Goal: Information Seeking & Learning: Learn about a topic

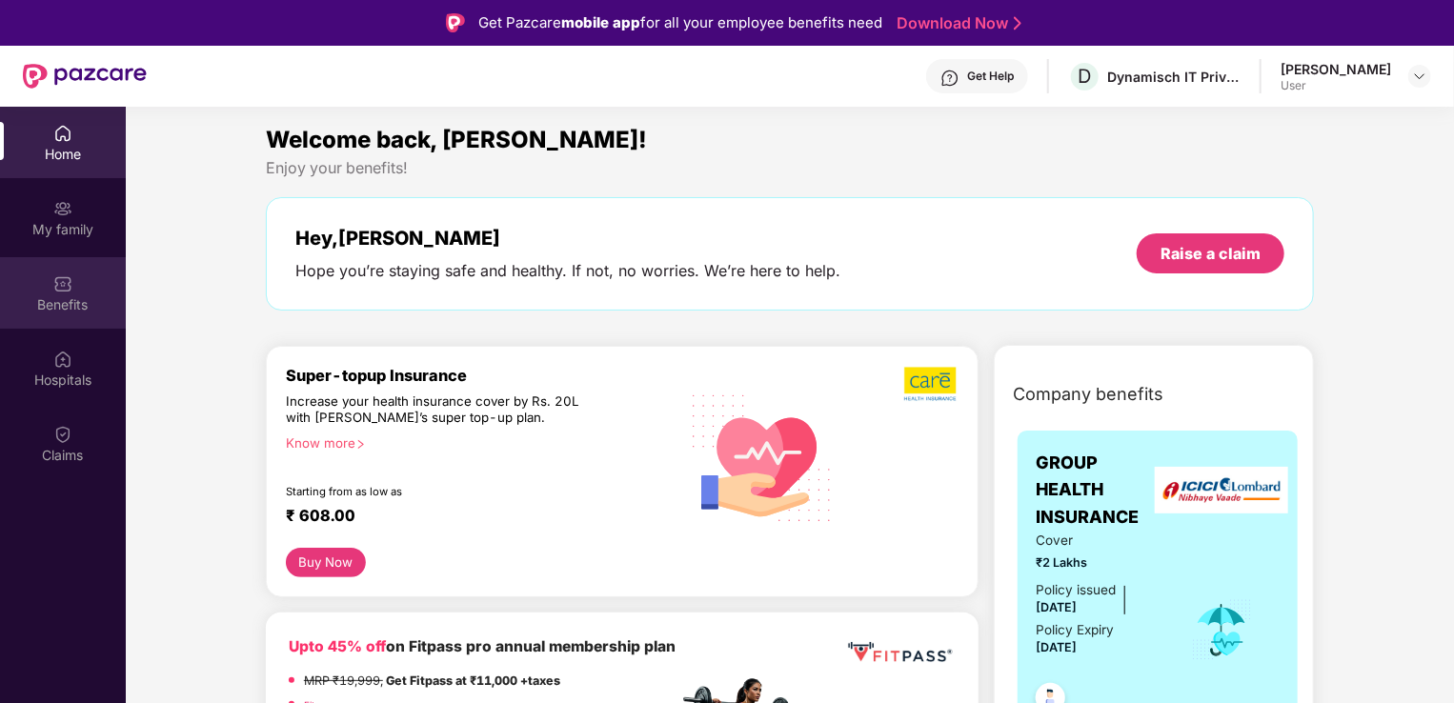
click at [62, 271] on div "Benefits" at bounding box center [63, 292] width 126 height 71
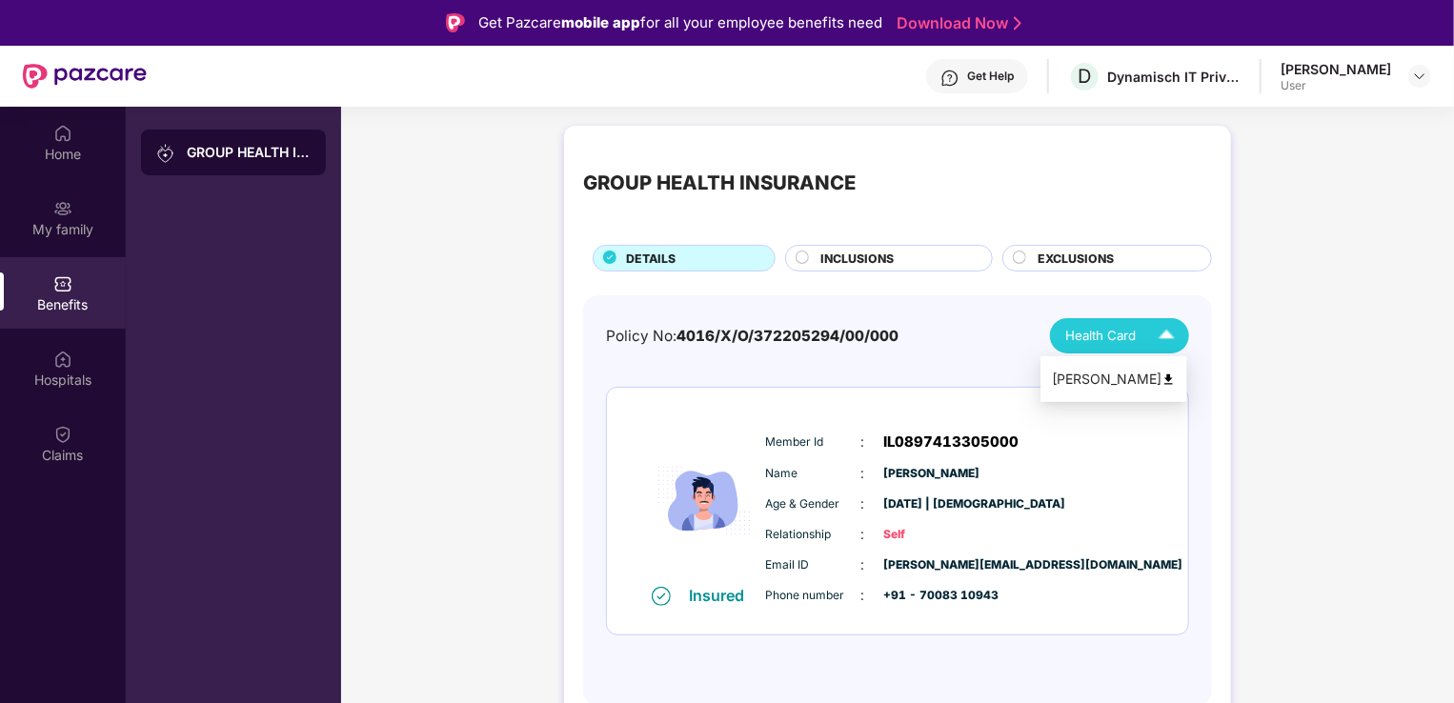
click at [1148, 329] on div "Health Card" at bounding box center [1124, 335] width 118 height 33
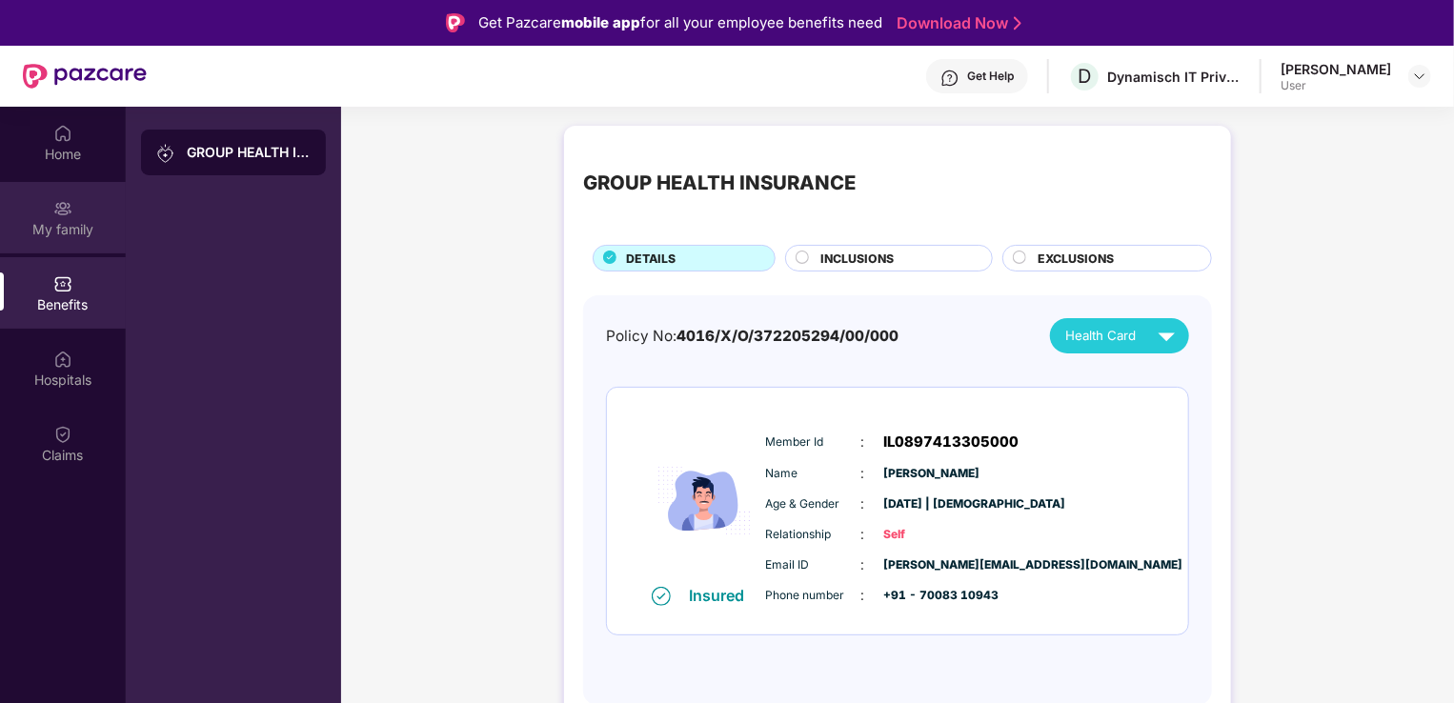
click at [61, 232] on div "My family" at bounding box center [63, 229] width 126 height 19
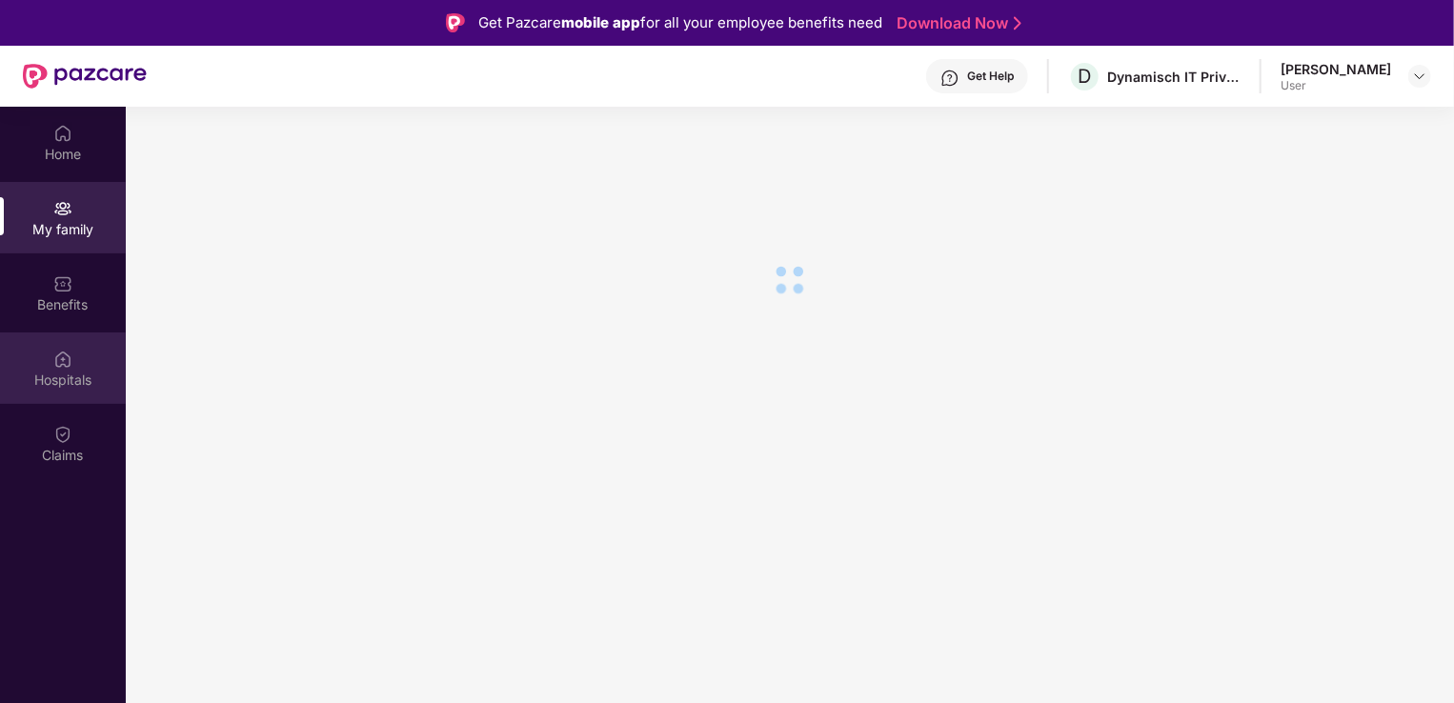
click at [71, 356] on img at bounding box center [62, 359] width 19 height 19
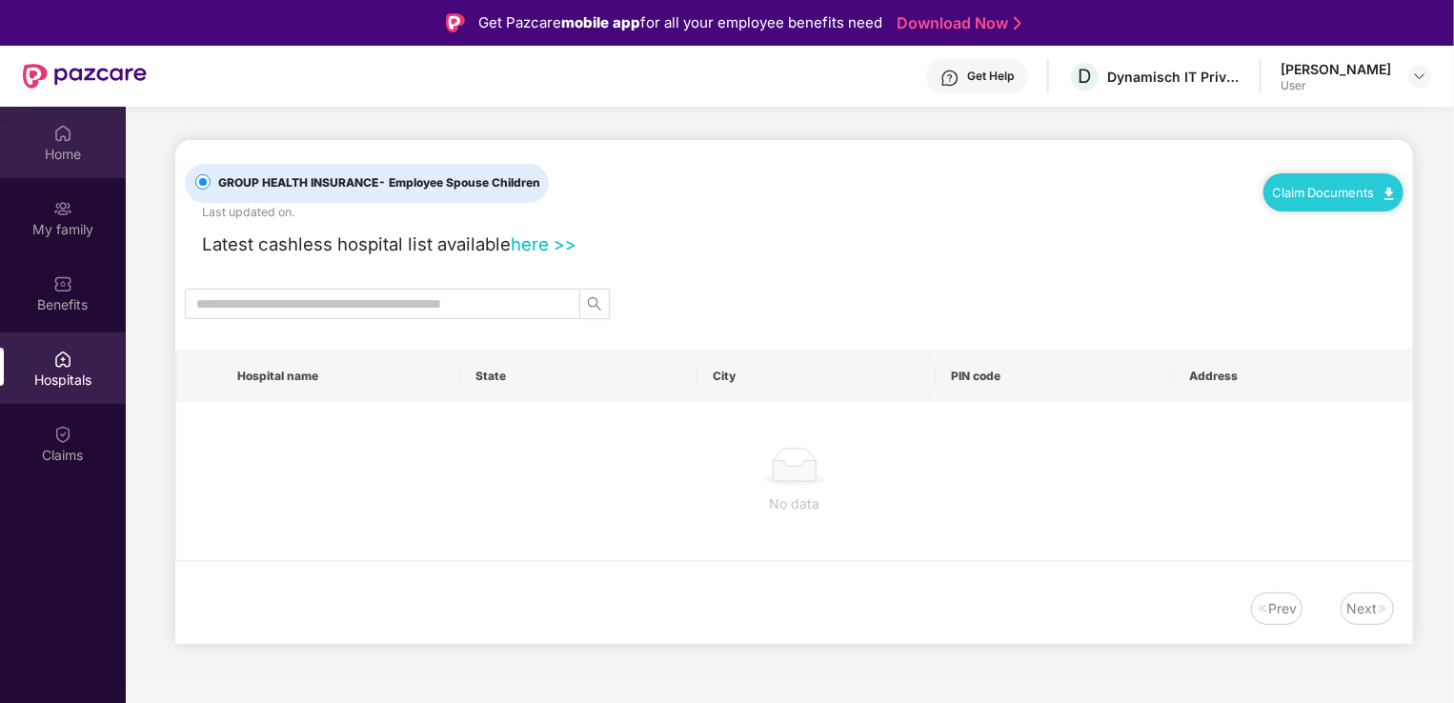
click at [61, 152] on div "Home" at bounding box center [63, 154] width 126 height 19
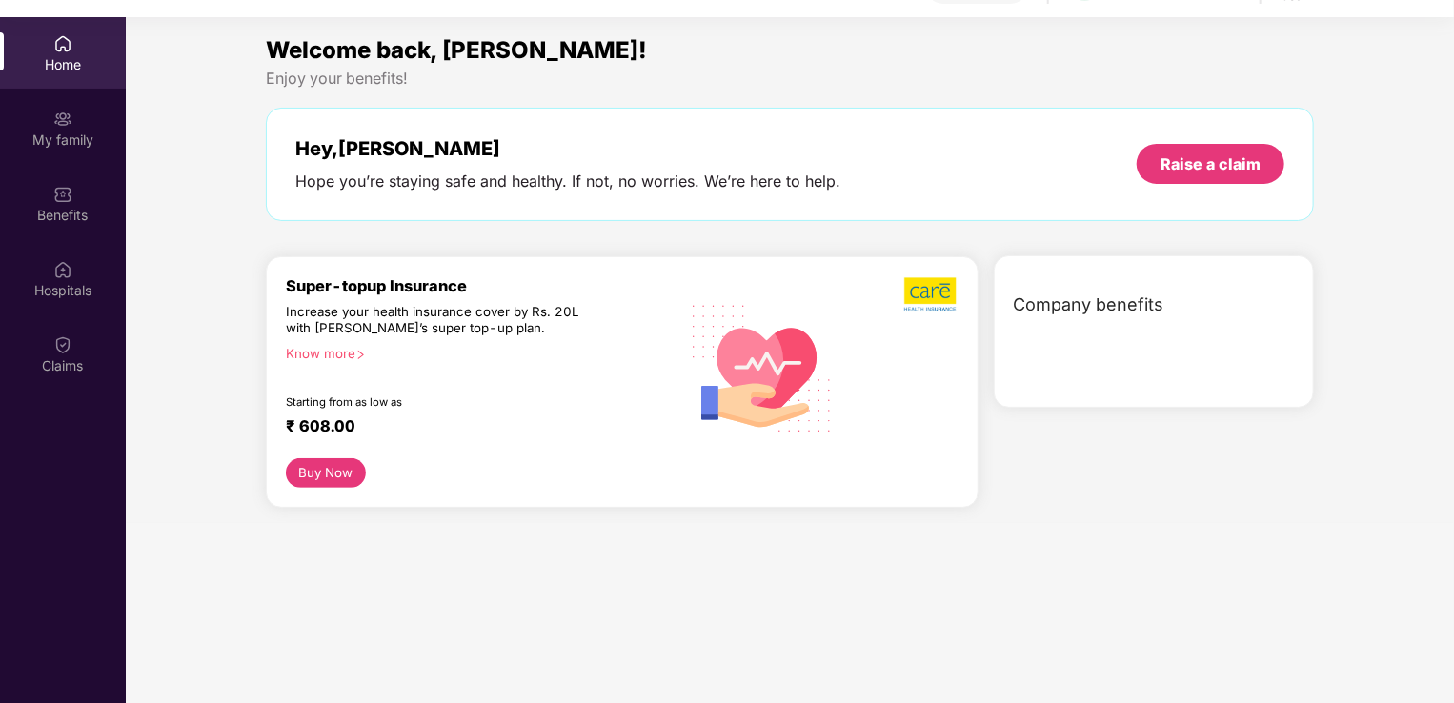
scroll to position [107, 0]
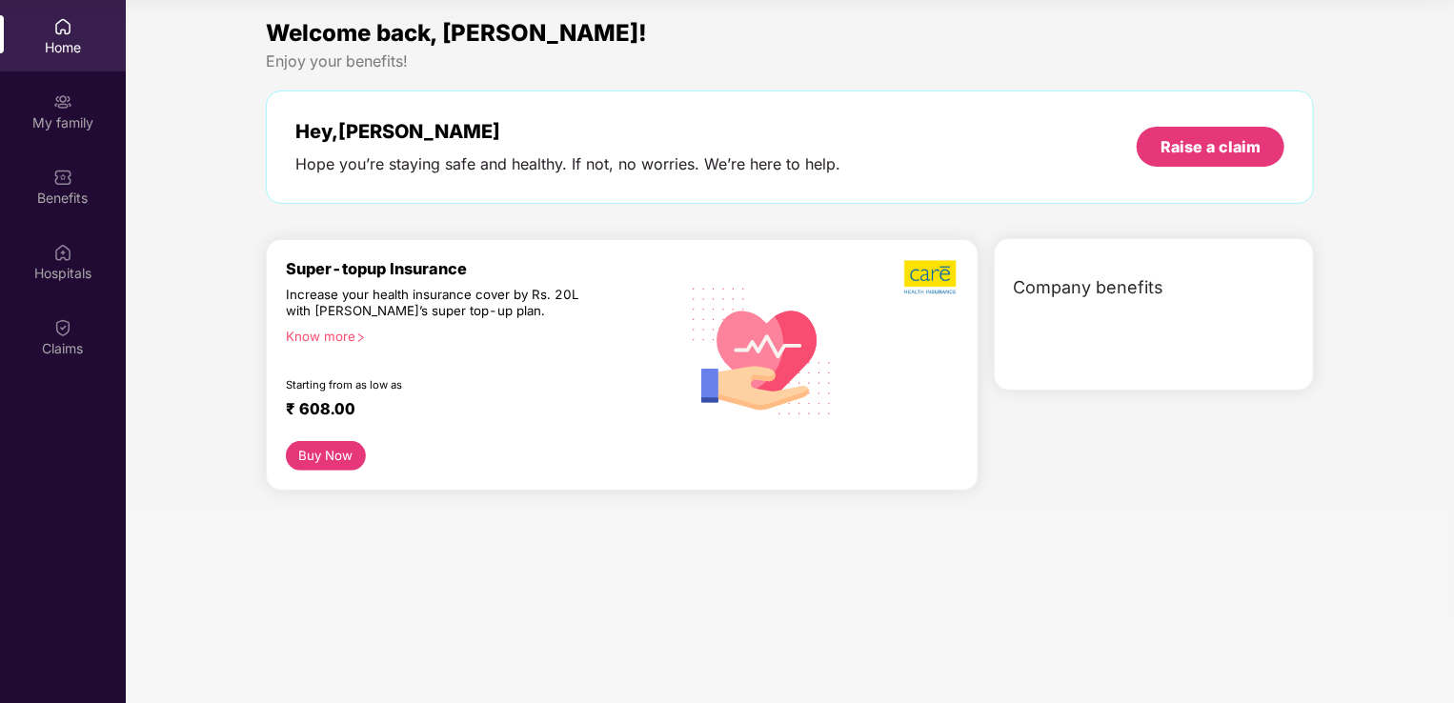
click at [1076, 310] on div "Company benefits" at bounding box center [1158, 288] width 312 height 50
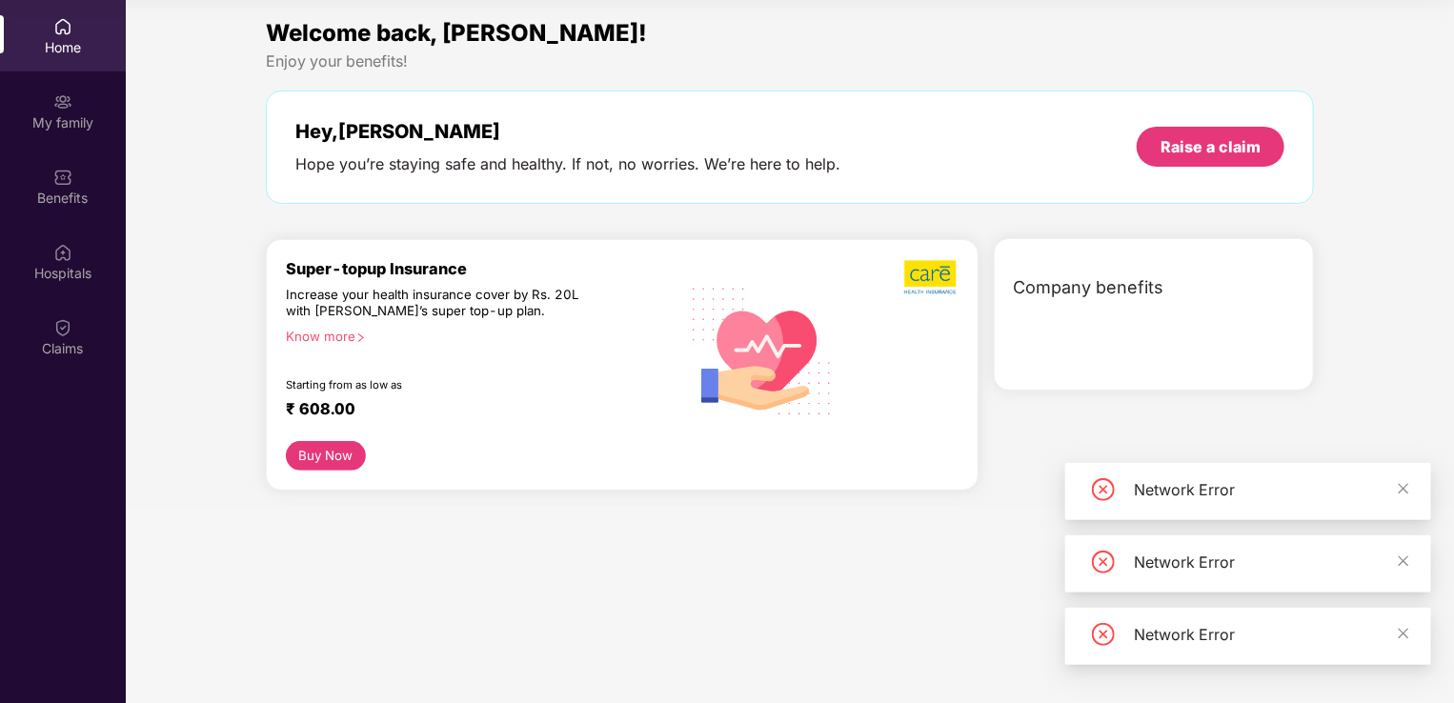
click at [333, 334] on div "Know more" at bounding box center [476, 335] width 381 height 13
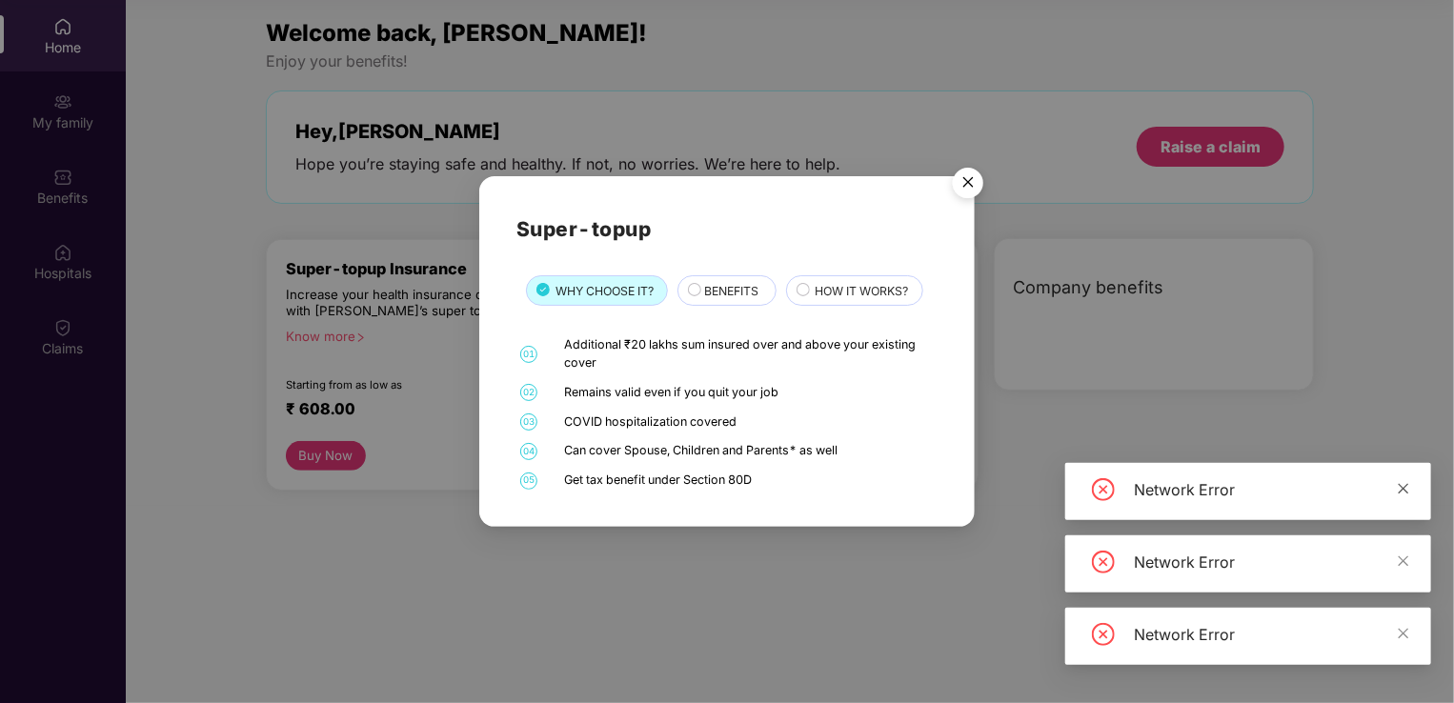
click at [1405, 492] on icon "close" at bounding box center [1403, 488] width 13 height 13
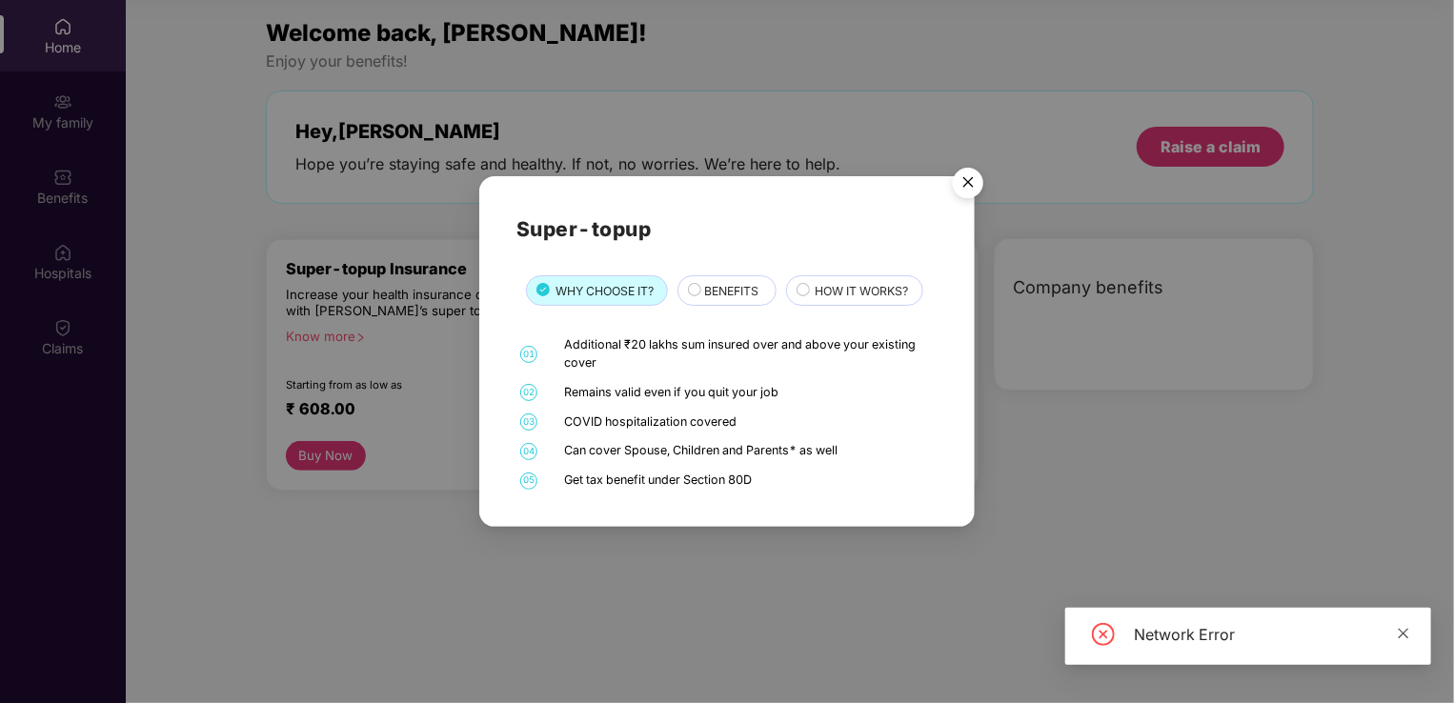
click at [1402, 564] on body "Get Pazcare mobile app for all your employee benefits need Download Now Get Hel…" at bounding box center [727, 244] width 1454 height 703
click at [1407, 632] on icon "close" at bounding box center [1403, 633] width 13 height 13
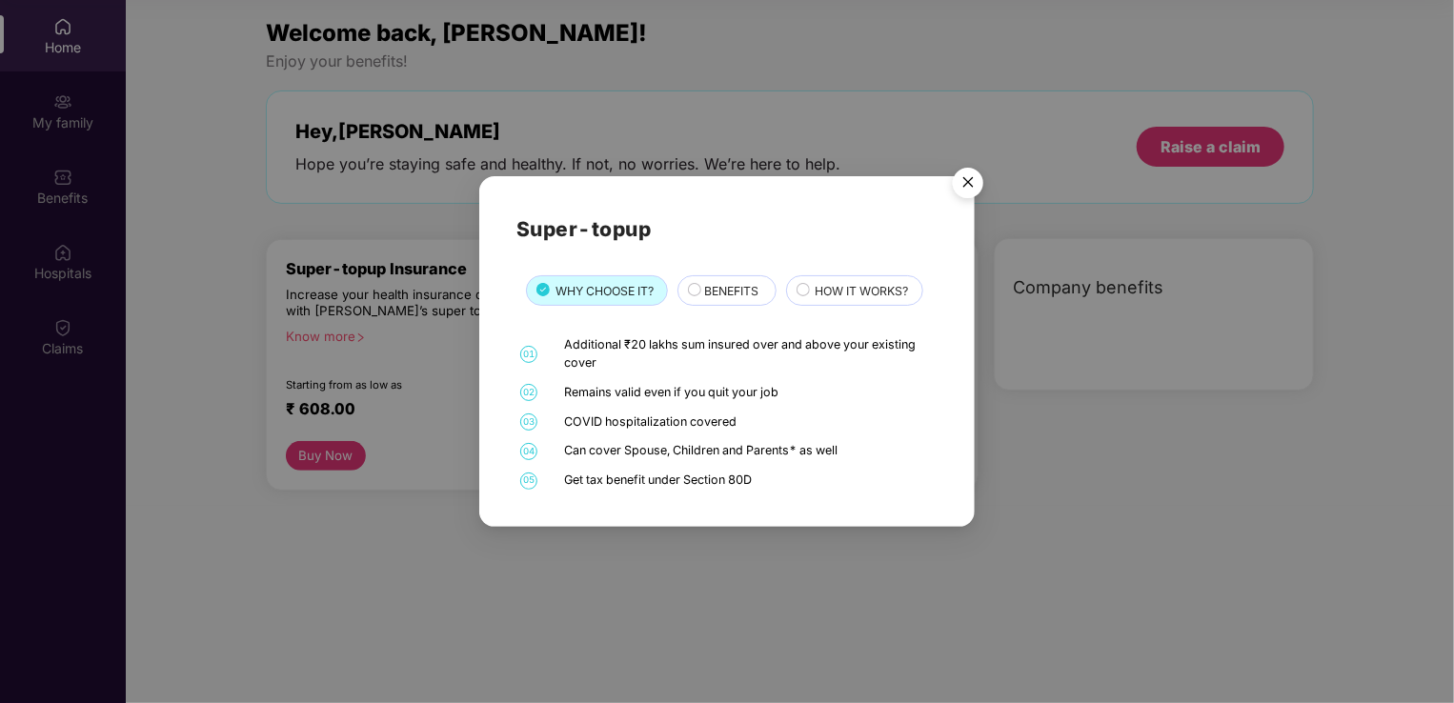
click at [715, 284] on span "BENEFITS" at bounding box center [731, 291] width 54 height 18
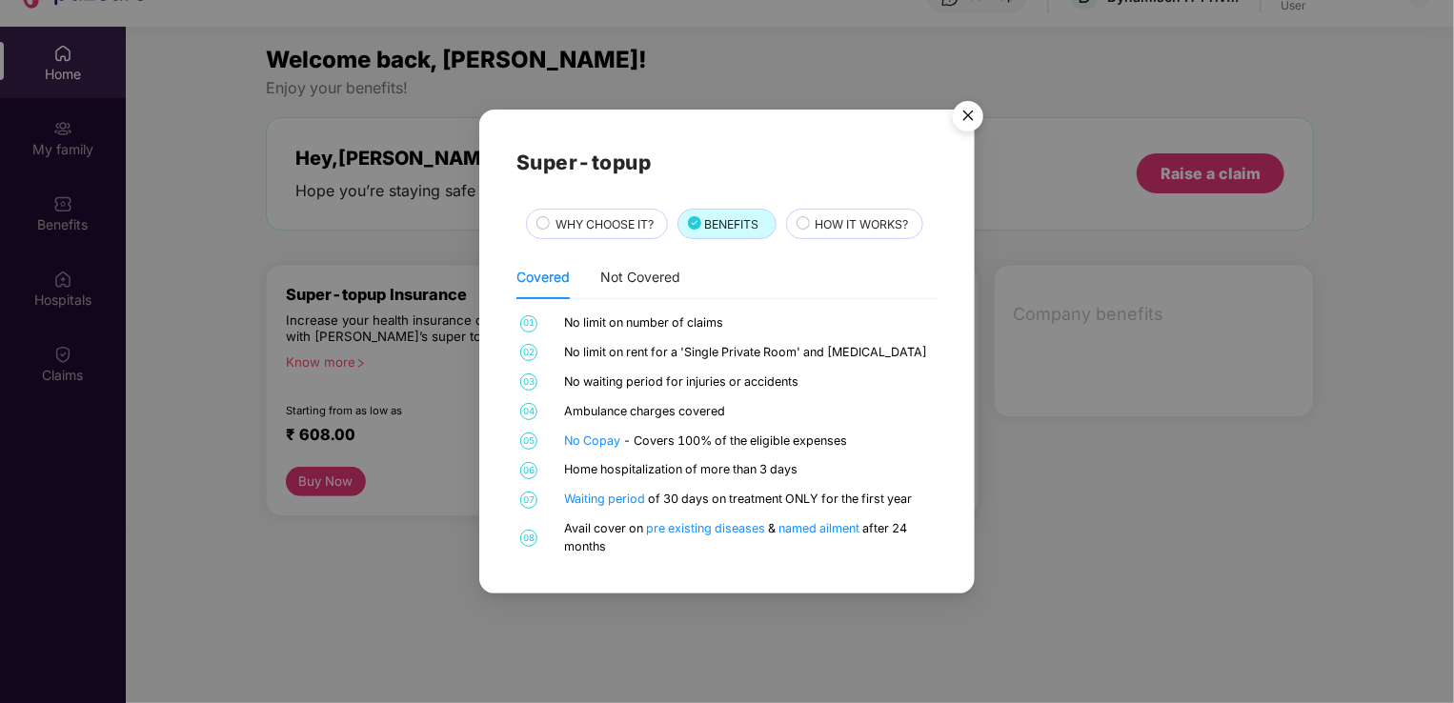
scroll to position [84, 0]
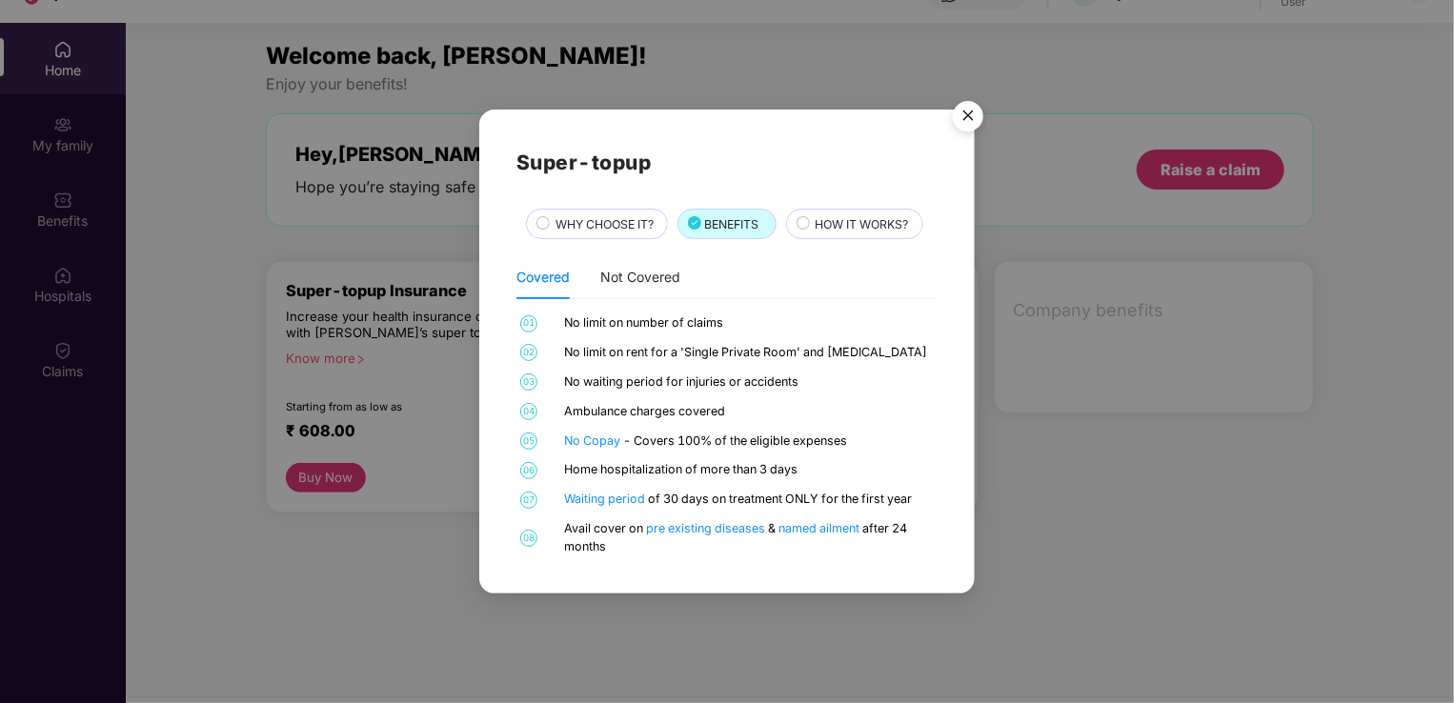
click at [969, 106] on img "Close" at bounding box center [968, 118] width 53 height 53
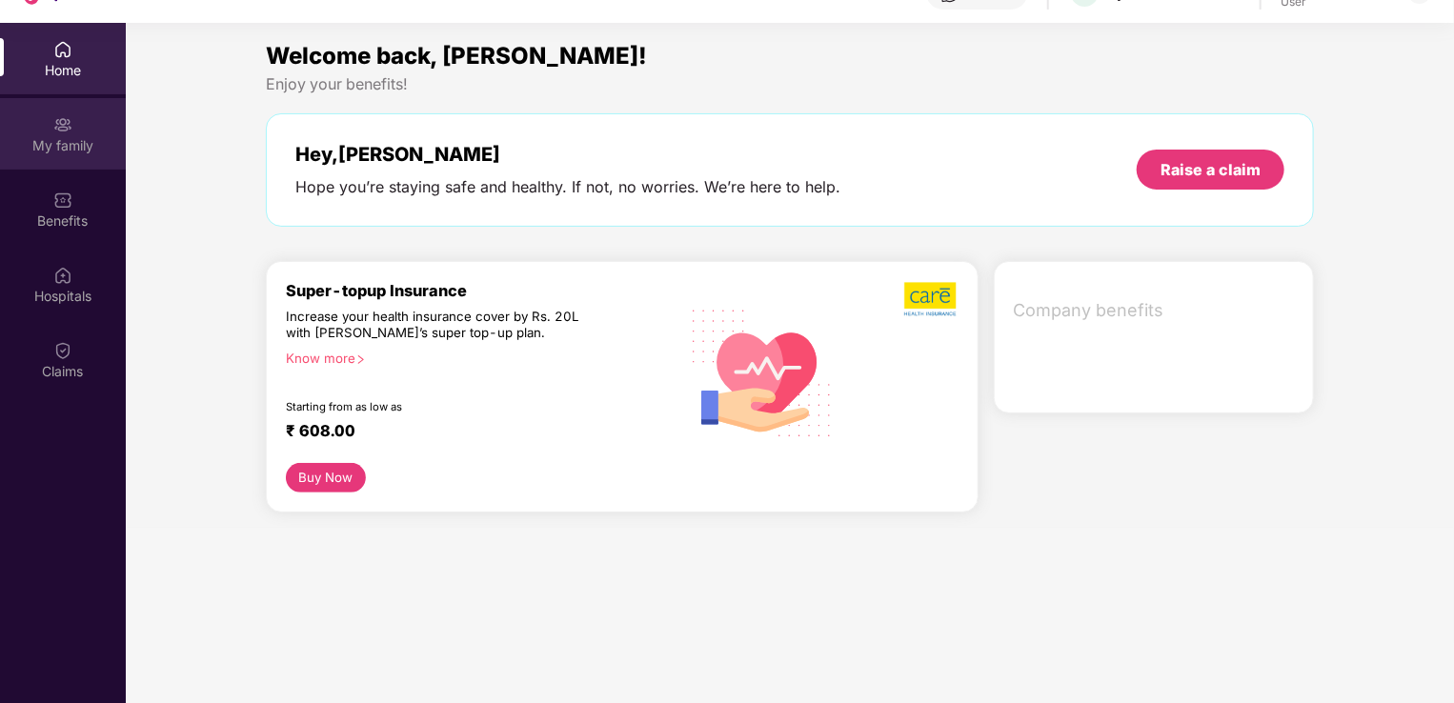
click at [80, 121] on div "My family" at bounding box center [63, 133] width 126 height 71
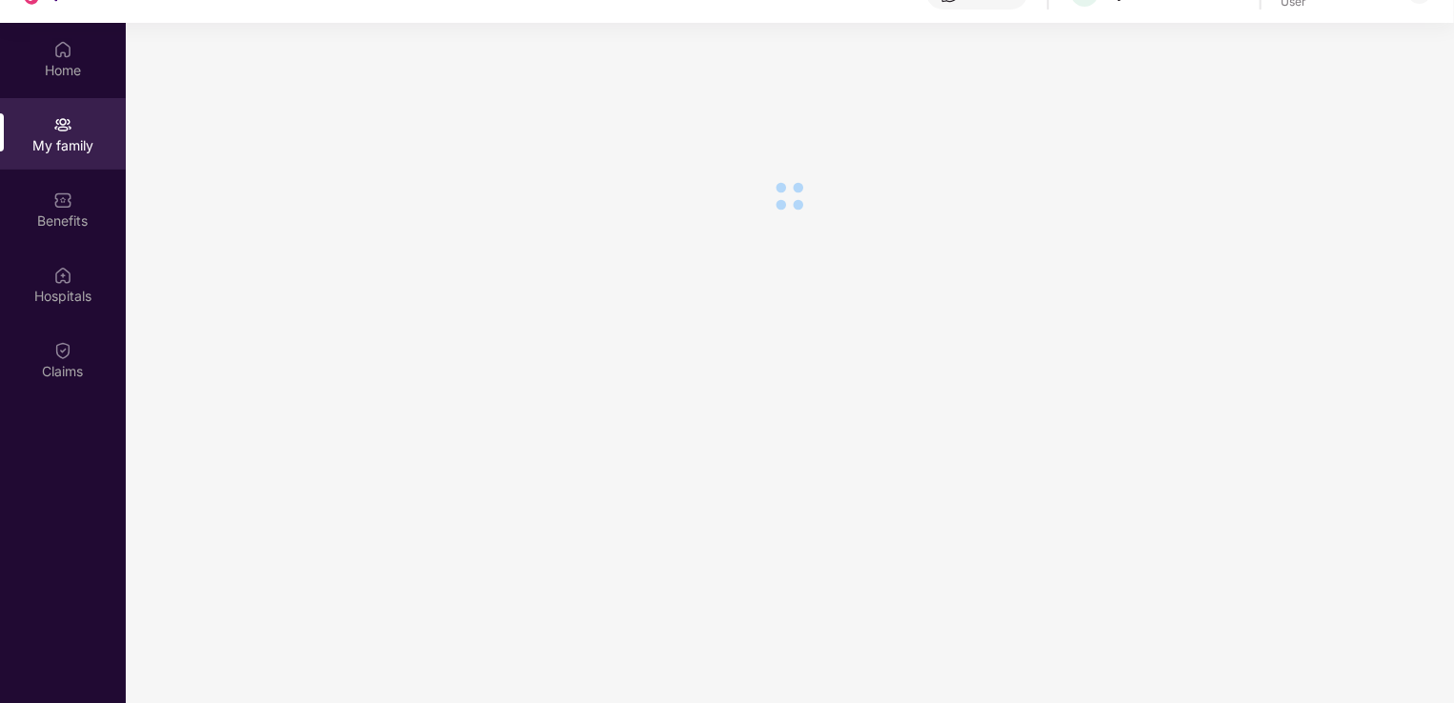
click at [80, 121] on div "My family" at bounding box center [63, 133] width 126 height 71
click at [72, 59] on div "Home" at bounding box center [63, 58] width 126 height 71
